Goal: Transaction & Acquisition: Purchase product/service

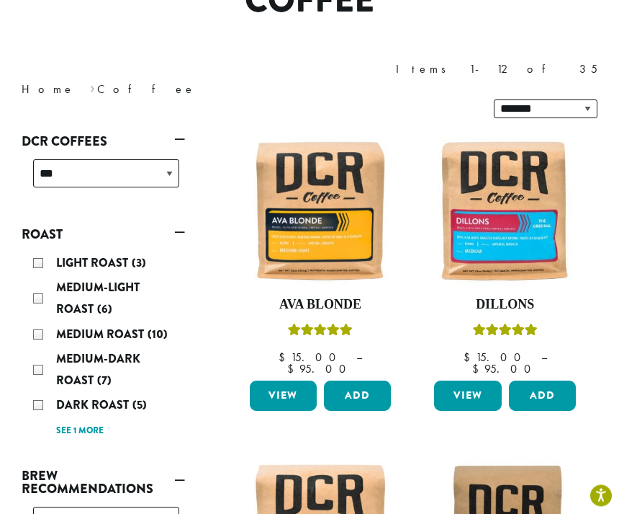
scroll to position [153, 0]
click at [546, 380] on button "Add" at bounding box center [542, 395] width 67 height 30
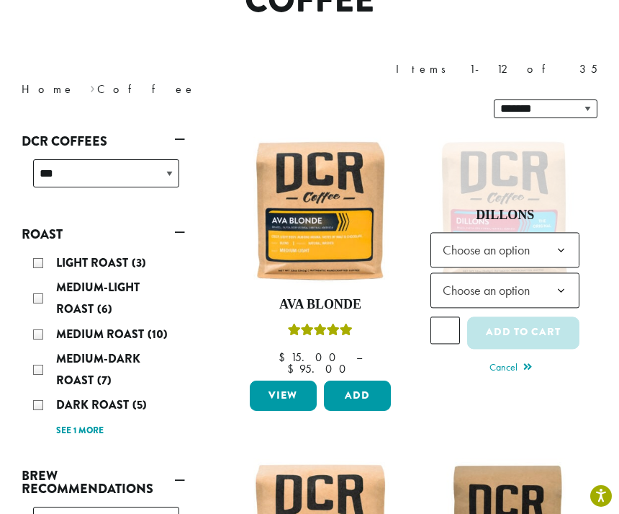
click at [547, 233] on b at bounding box center [561, 250] width 35 height 35
click at [552, 273] on b at bounding box center [561, 290] width 35 height 35
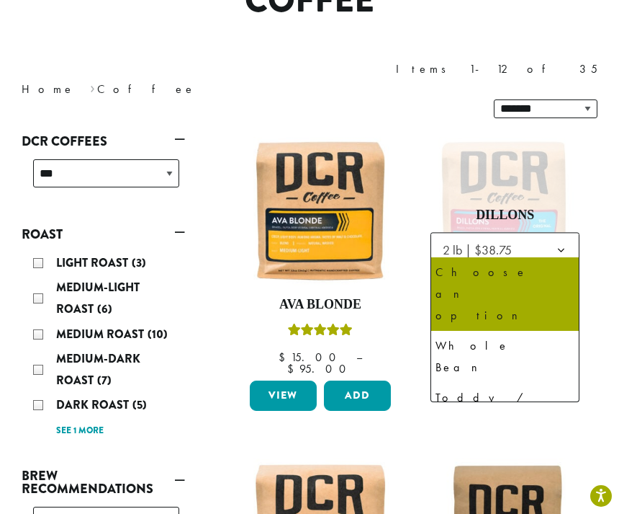
select select "**********"
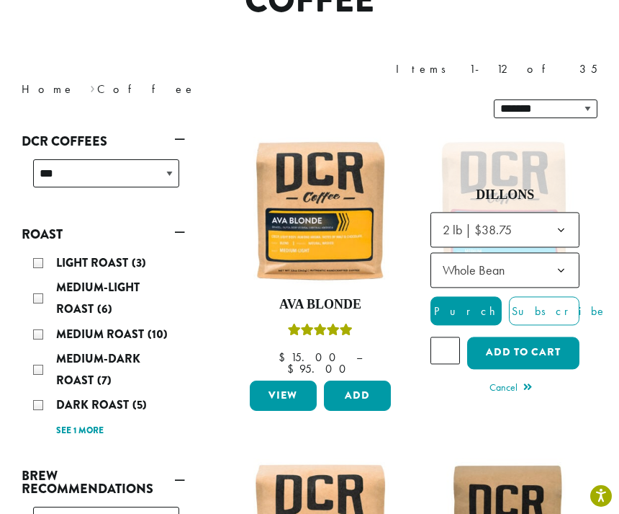
click at [449, 336] on input "*" at bounding box center [445, 349] width 29 height 27
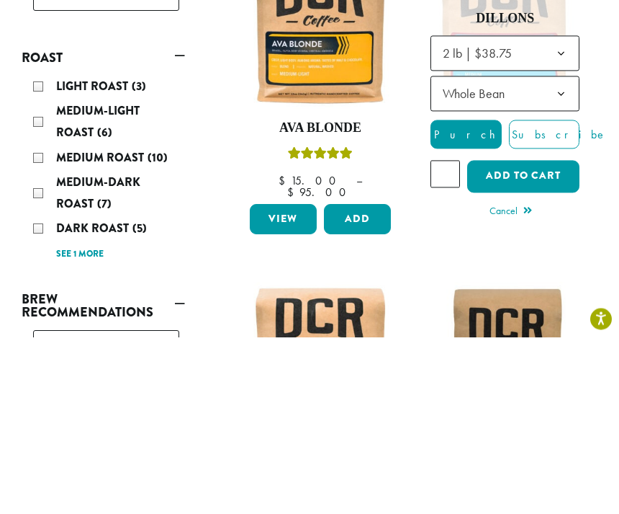
type input "*"
click at [523, 337] on button "Add to cart" at bounding box center [523, 353] width 112 height 32
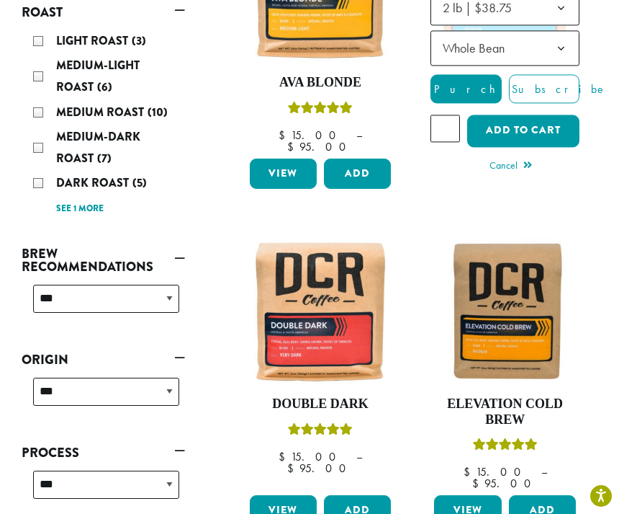
scroll to position [376, 0]
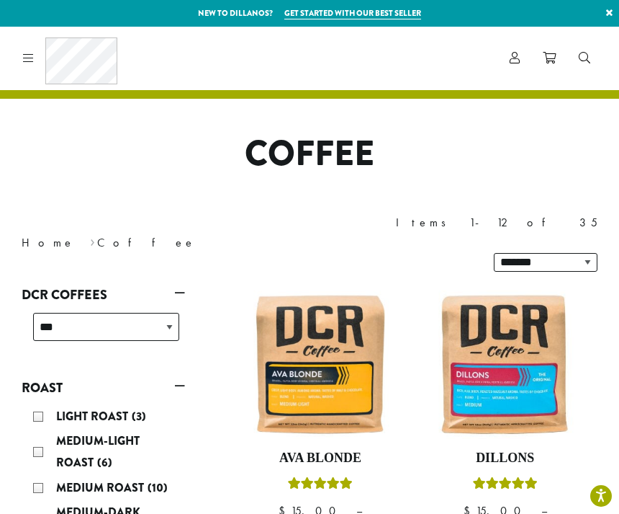
click at [554, 68] on span at bounding box center [549, 59] width 13 height 18
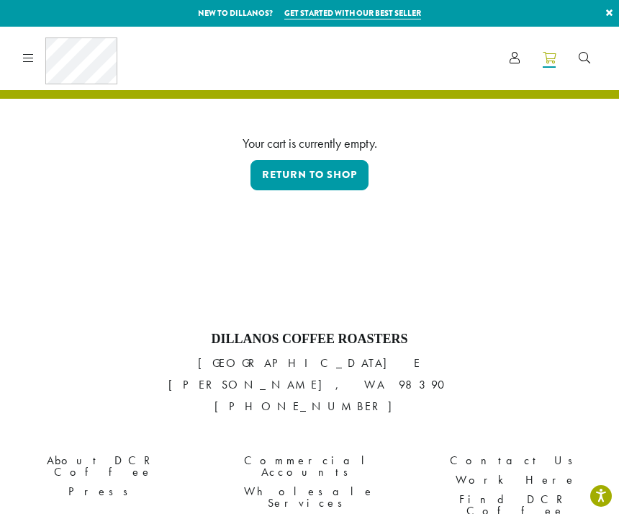
click at [337, 170] on link "Return to shop" at bounding box center [310, 175] width 118 height 30
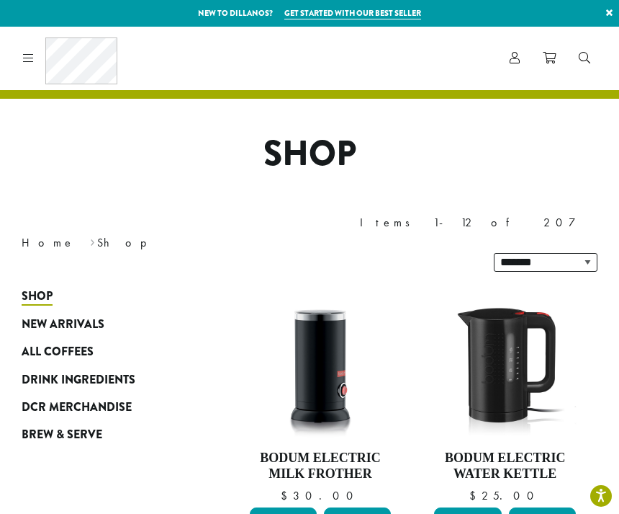
click at [81, 343] on span "All Coffees" at bounding box center [58, 352] width 72 height 18
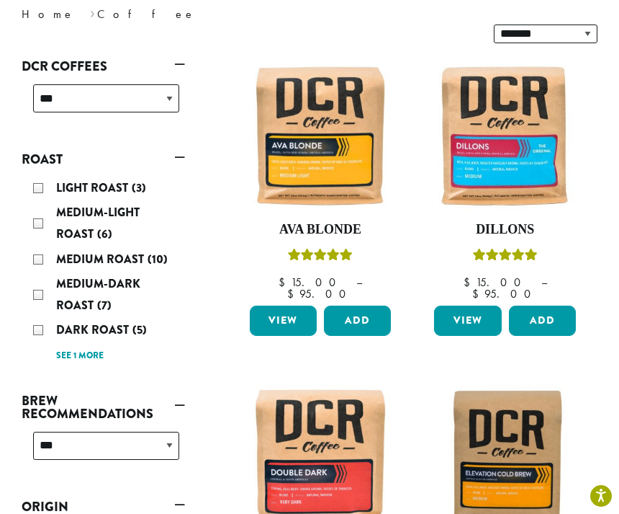
scroll to position [233, 0]
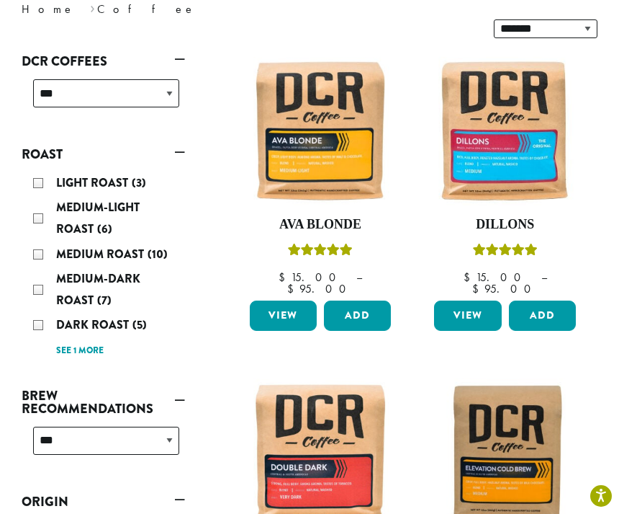
click at [544, 300] on button "Add" at bounding box center [542, 315] width 67 height 30
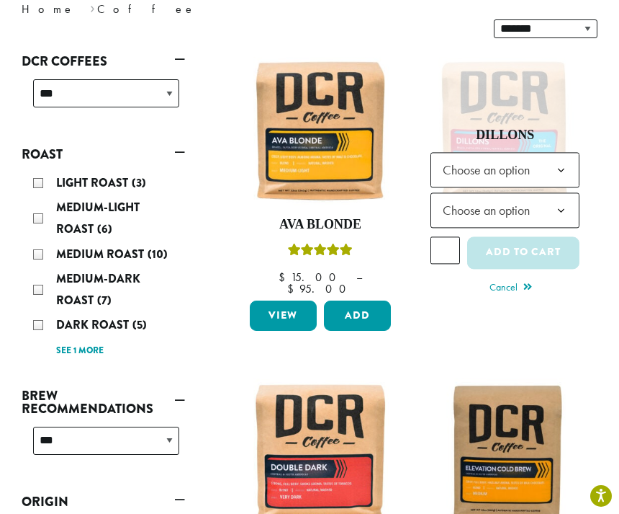
click at [539, 156] on span "Choose an option" at bounding box center [490, 170] width 107 height 28
click at [533, 196] on span "Choose an option" at bounding box center [490, 210] width 107 height 28
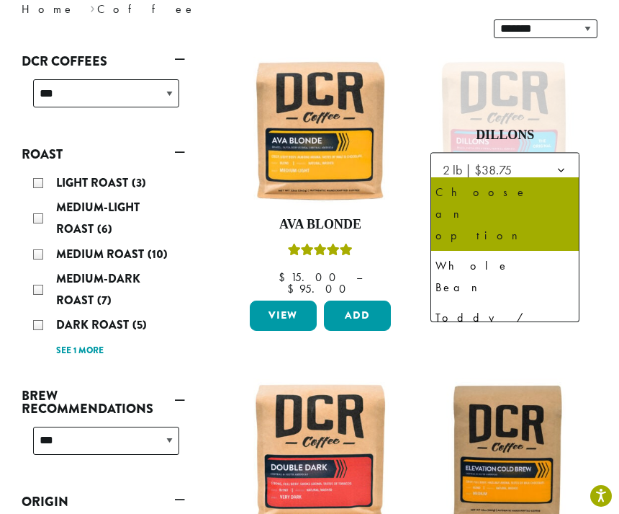
select select "**********"
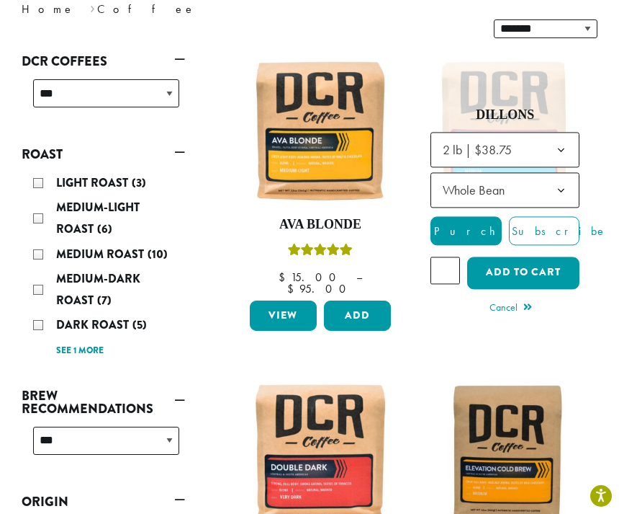
click at [450, 256] on input "*" at bounding box center [445, 269] width 29 height 27
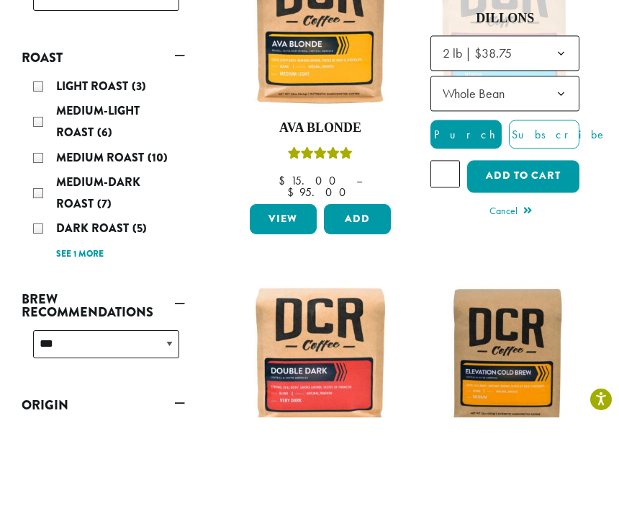
type input "*"
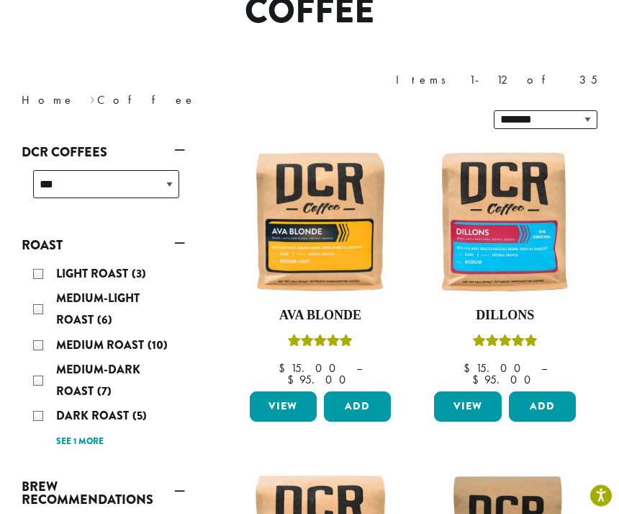
scroll to position [143, 0]
click at [545, 391] on button "Add" at bounding box center [542, 406] width 67 height 30
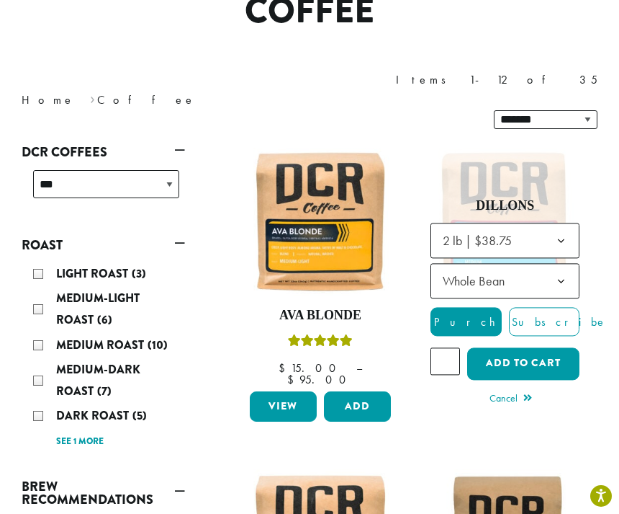
click at [466, 314] on span "Purchase" at bounding box center [492, 321] width 122 height 15
click at [507, 347] on button "Add to cart" at bounding box center [523, 363] width 112 height 32
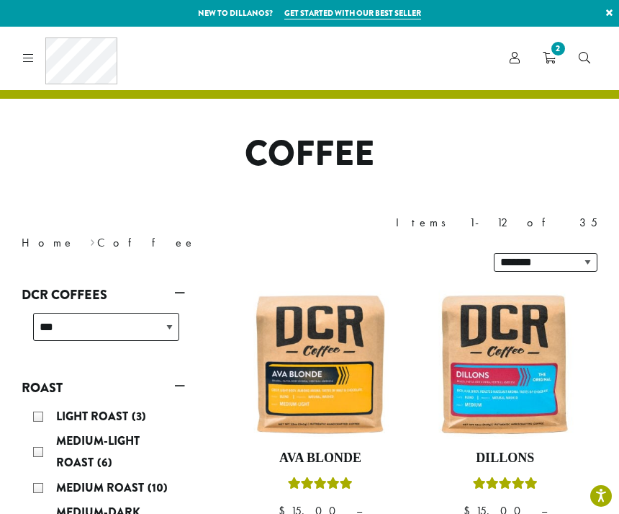
click at [559, 39] on span "2" at bounding box center [558, 48] width 19 height 19
click at [562, 47] on span "2" at bounding box center [558, 48] width 19 height 19
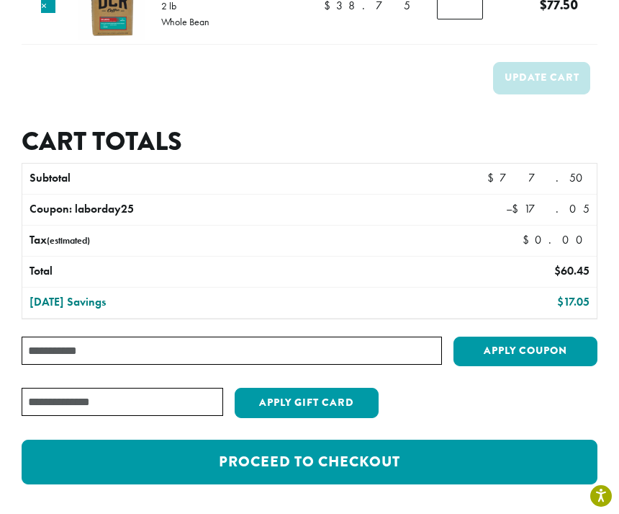
scroll to position [196, 0]
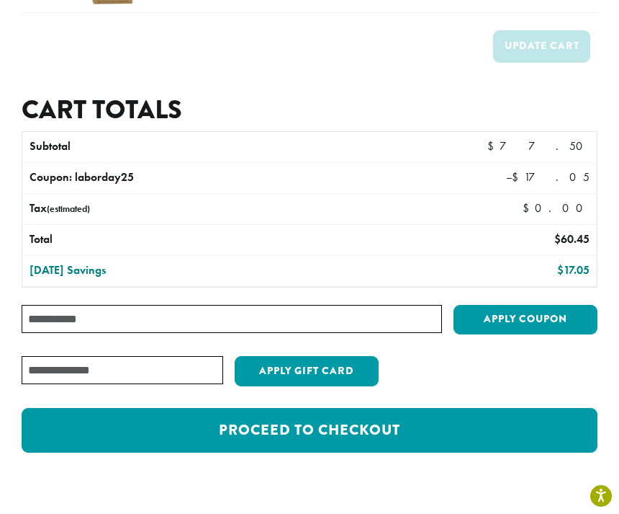
click at [297, 425] on link "Proceed to checkout" at bounding box center [310, 430] width 576 height 45
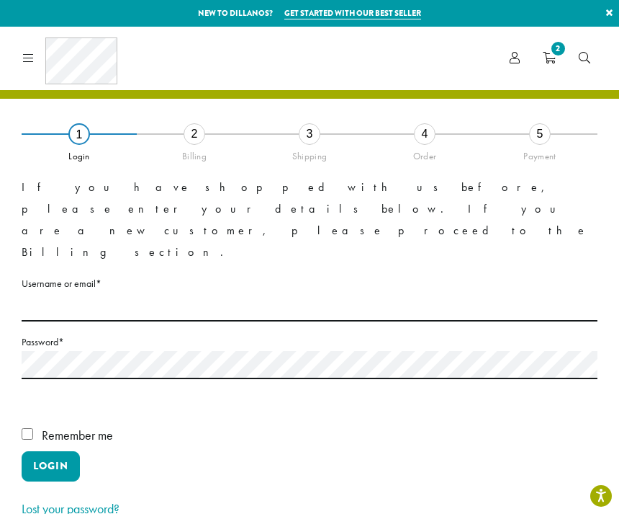
click at [66, 274] on label "Username or email * Required" at bounding box center [310, 283] width 576 height 18
click at [66, 293] on input "Username or email * Required" at bounding box center [310, 307] width 576 height 28
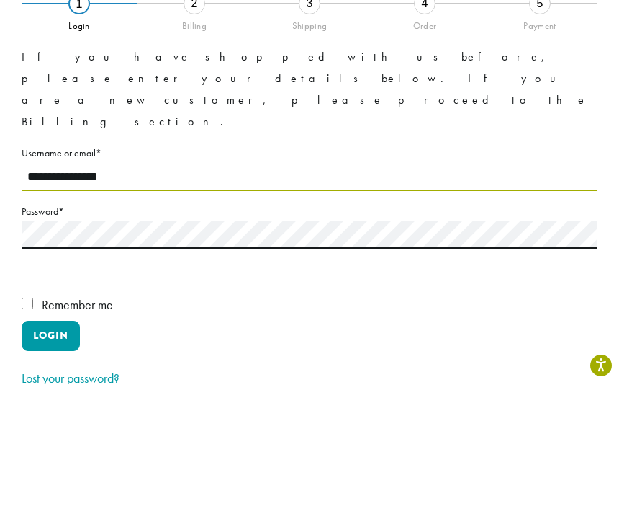
type input "**********"
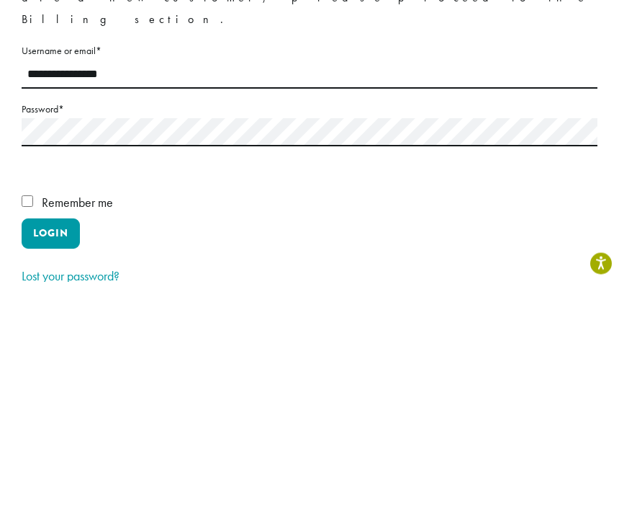
scroll to position [233, 0]
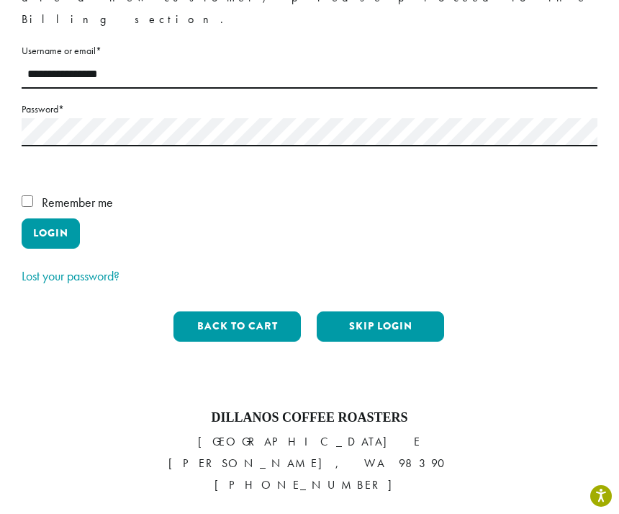
click at [59, 218] on button "Login" at bounding box center [51, 233] width 58 height 30
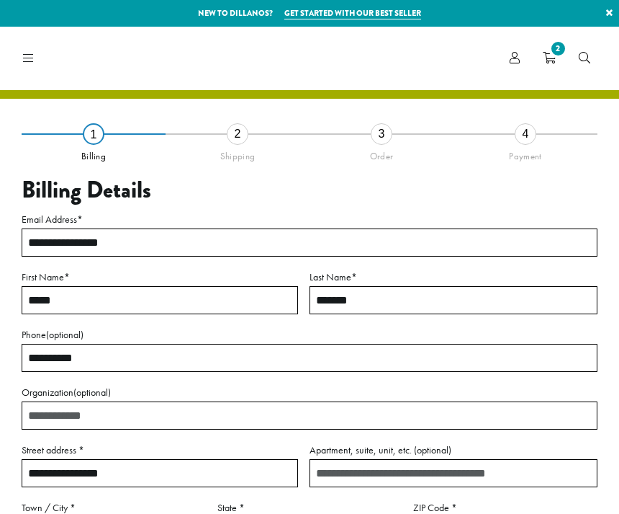
select select "**"
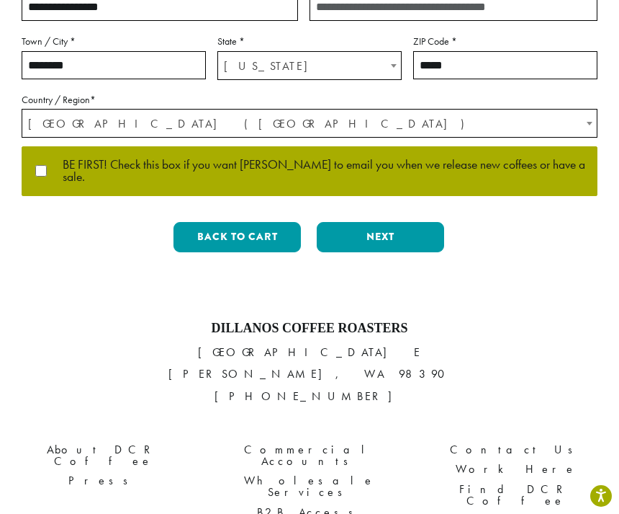
scroll to position [468, 0]
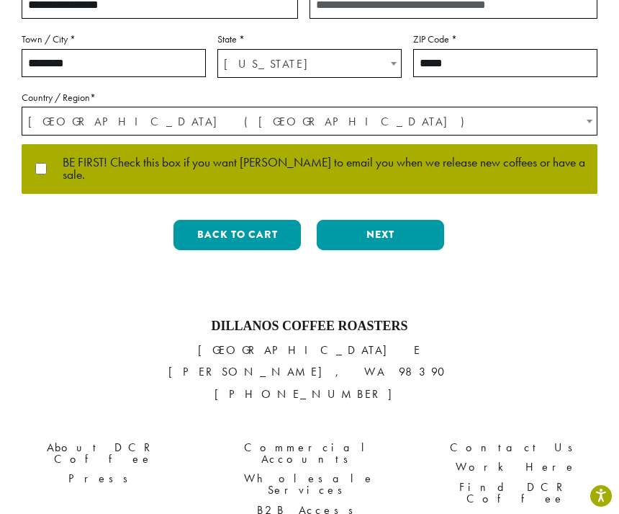
click at [385, 224] on button "Next" at bounding box center [380, 235] width 127 height 30
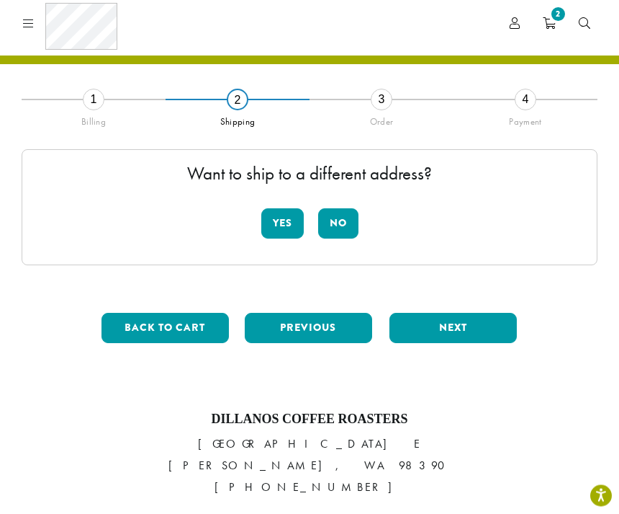
scroll to position [35, 0]
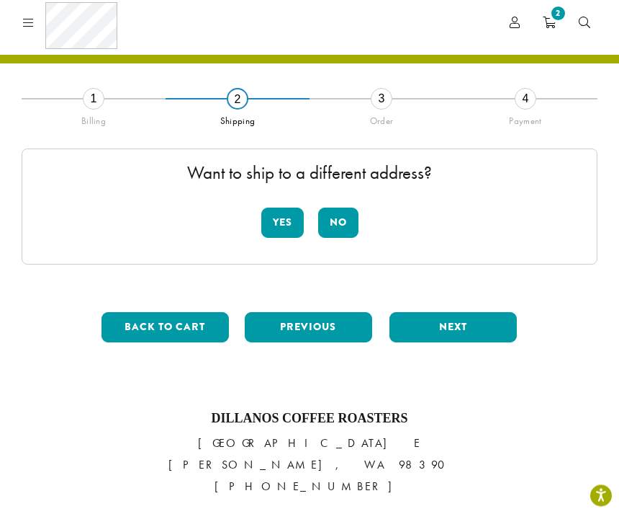
click at [344, 221] on button "No" at bounding box center [338, 223] width 40 height 30
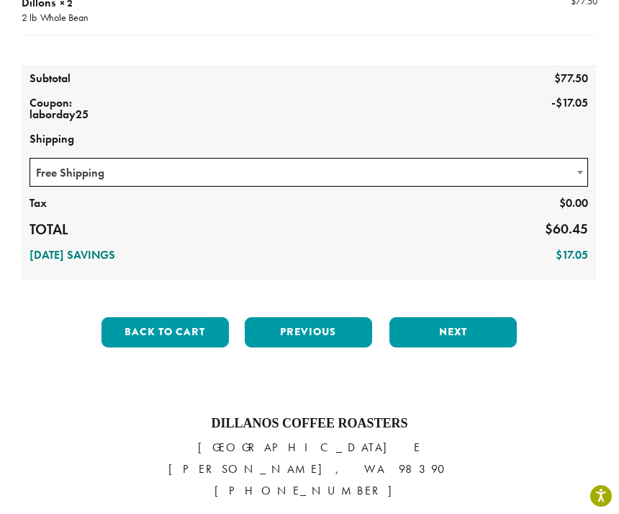
scroll to position [252, 0]
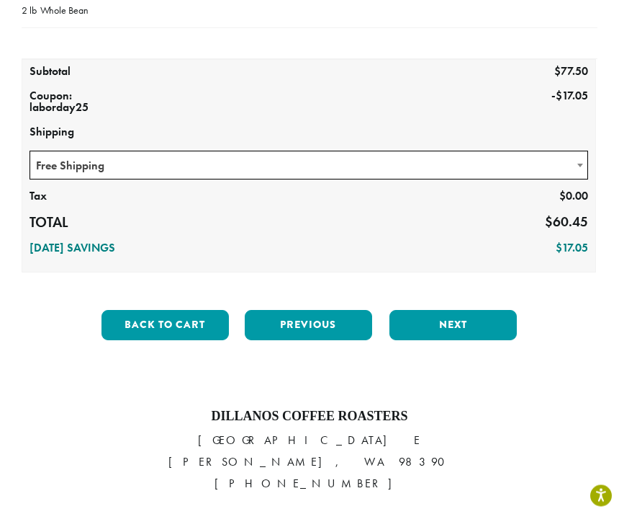
click at [461, 321] on button "Next" at bounding box center [453, 325] width 127 height 30
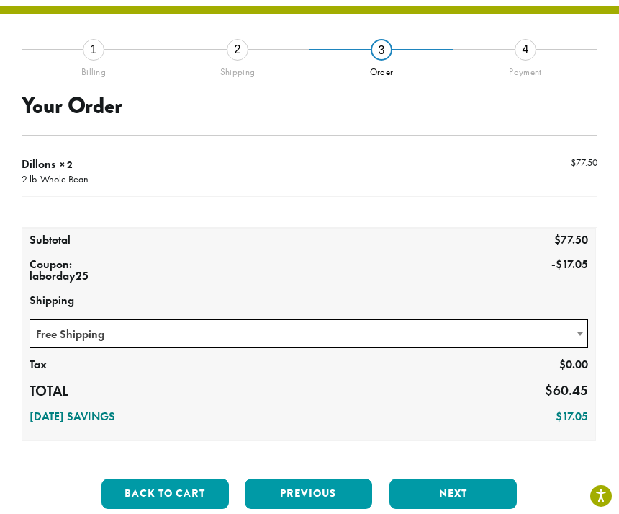
scroll to position [82, 0]
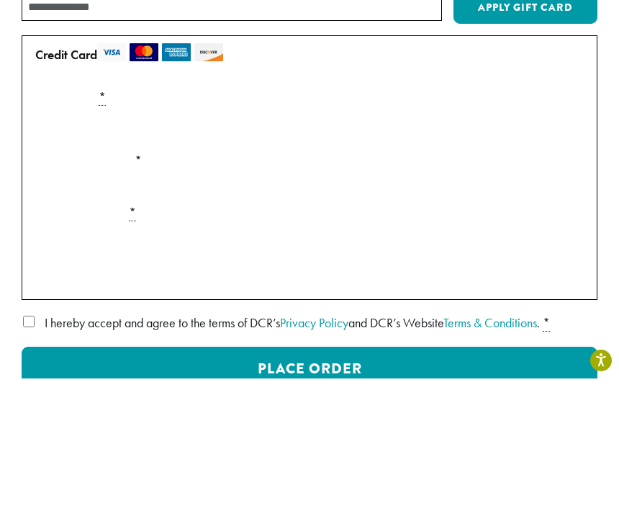
click at [158, 284] on label "Expiration (MM/YY) *" at bounding box center [310, 295] width 560 height 23
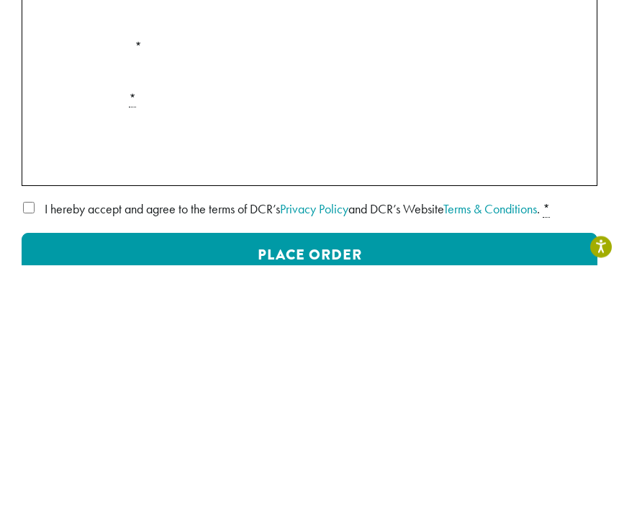
scroll to position [331, 0]
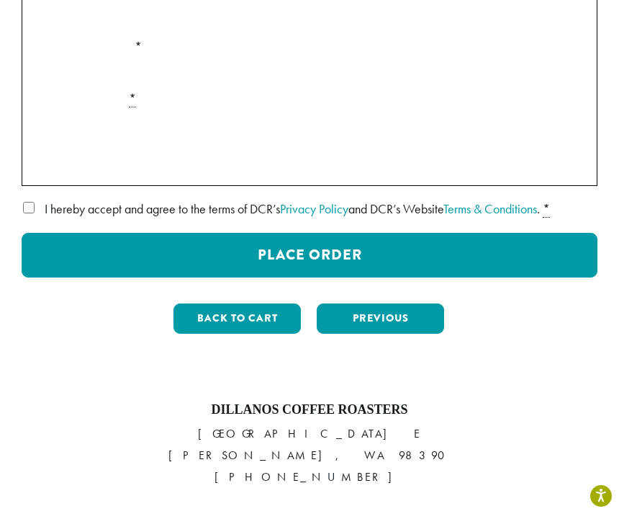
click at [305, 257] on button "Place Order" at bounding box center [310, 255] width 576 height 45
